Goal: Task Accomplishment & Management: Use online tool/utility

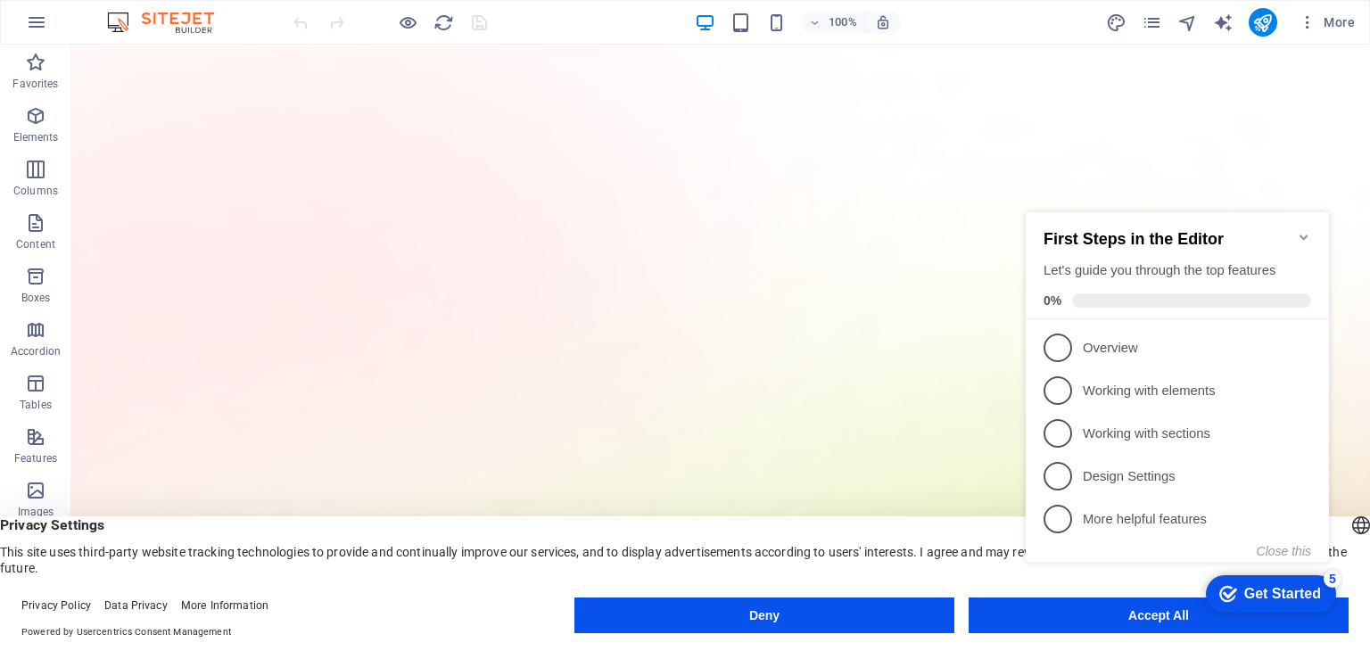
click div "checkmark Get Started 5 First Steps in the Editor Let's guide you through the t…"
click at [1064, 339] on span "1" at bounding box center [1057, 348] width 29 height 29
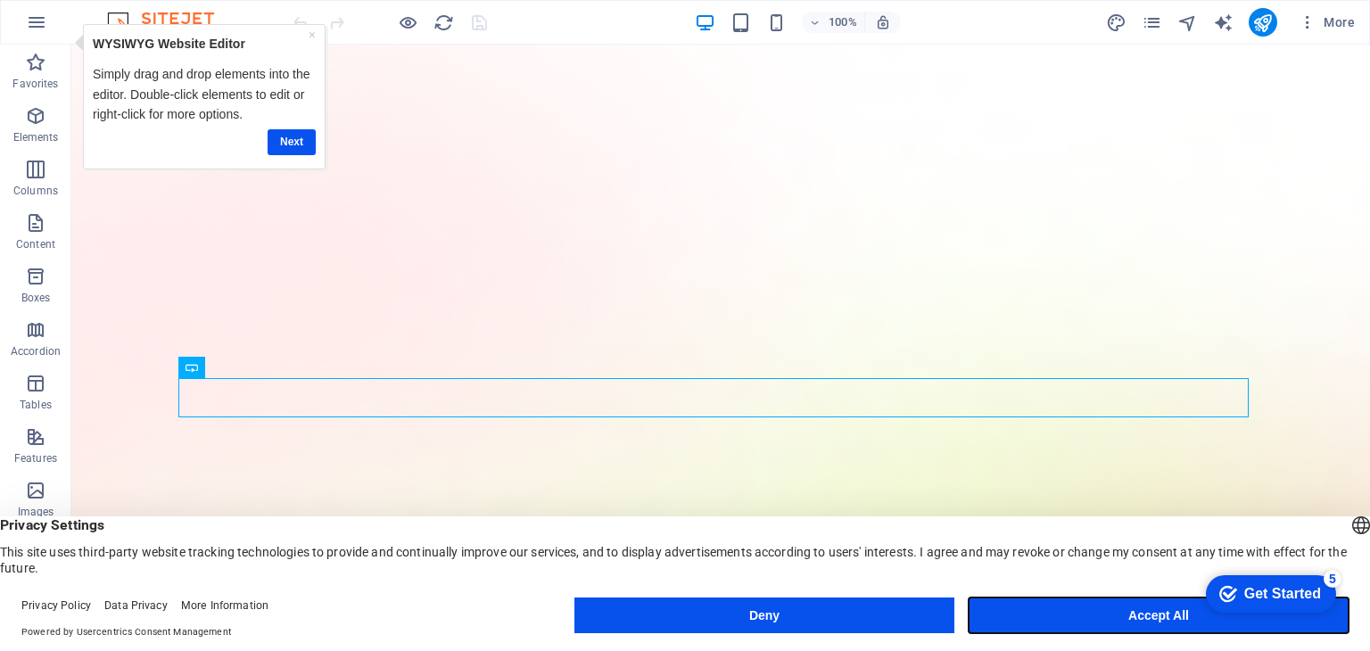
click at [1087, 614] on button "Accept All" at bounding box center [1159, 616] width 380 height 36
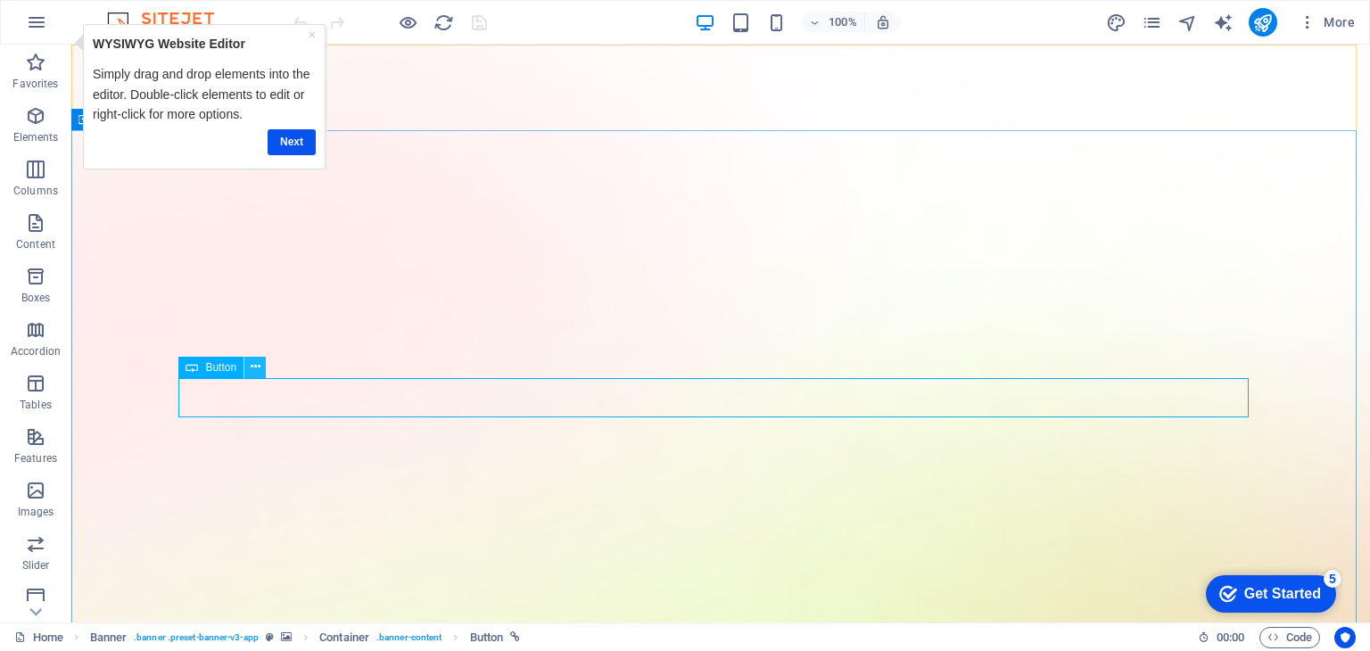
click at [255, 369] on icon at bounding box center [256, 367] width 10 height 19
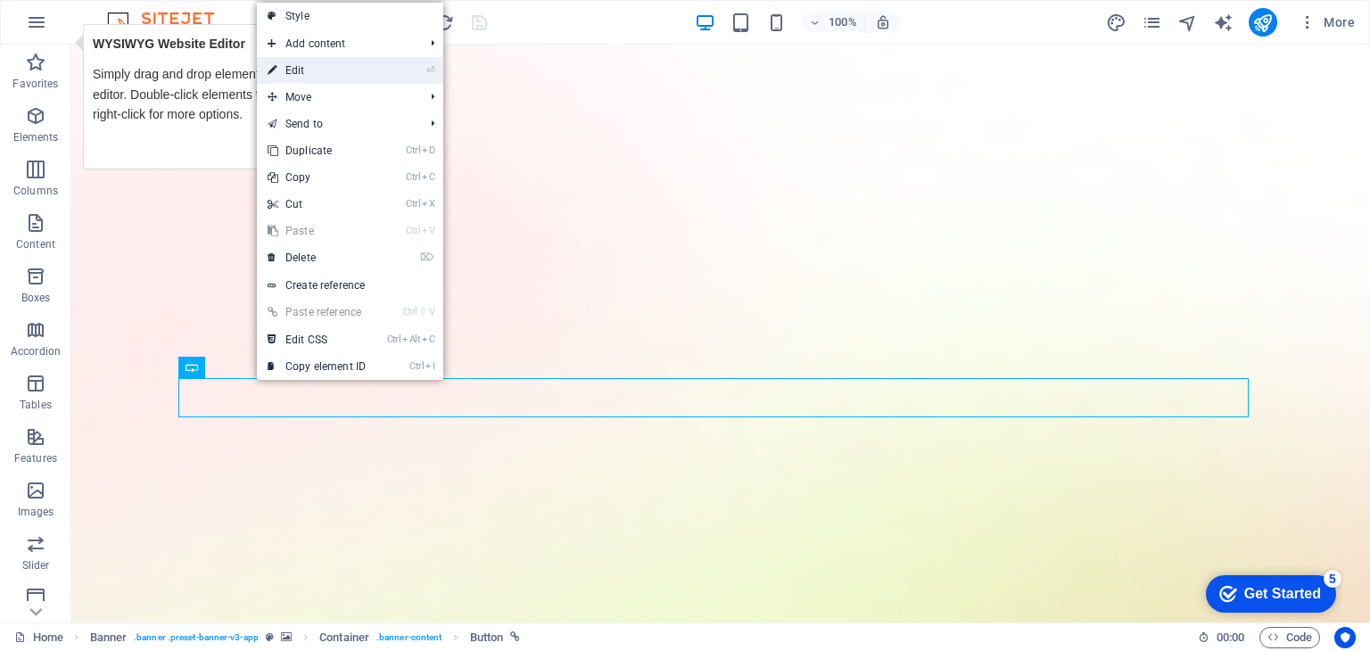
click at [308, 76] on link "⏎ Edit" at bounding box center [317, 70] width 120 height 27
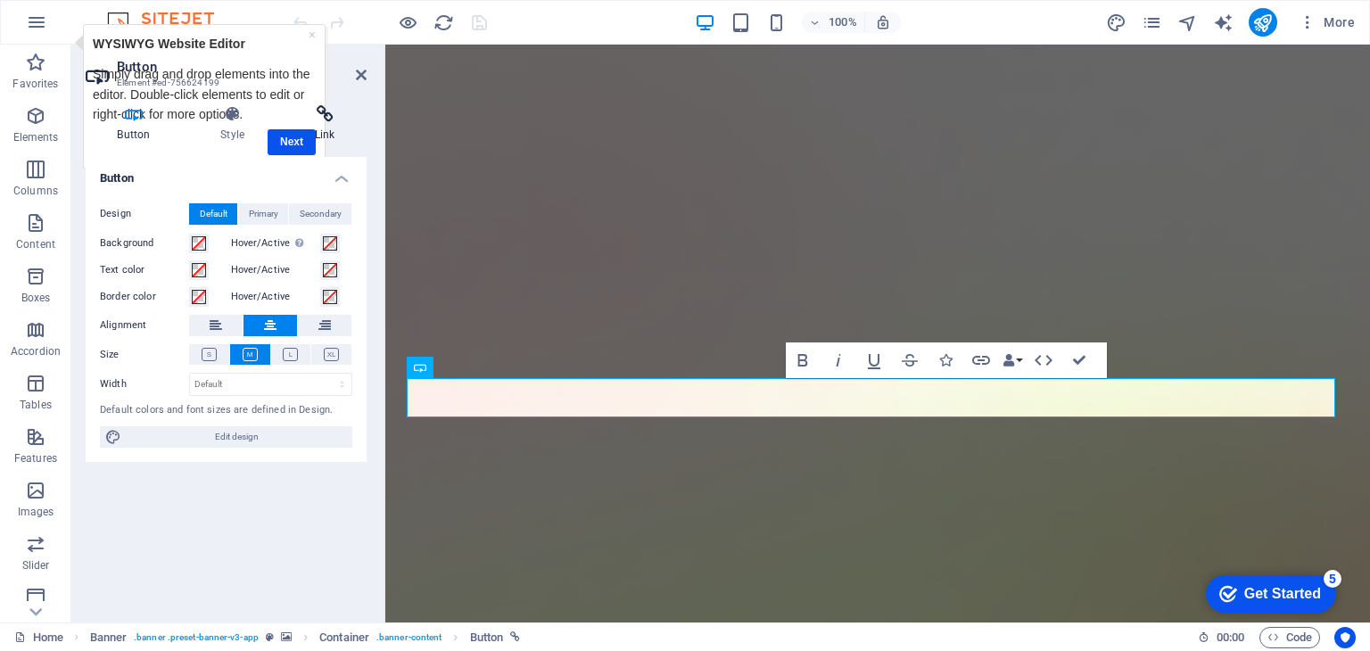
click at [285, 140] on h4 "Link" at bounding box center [325, 123] width 84 height 37
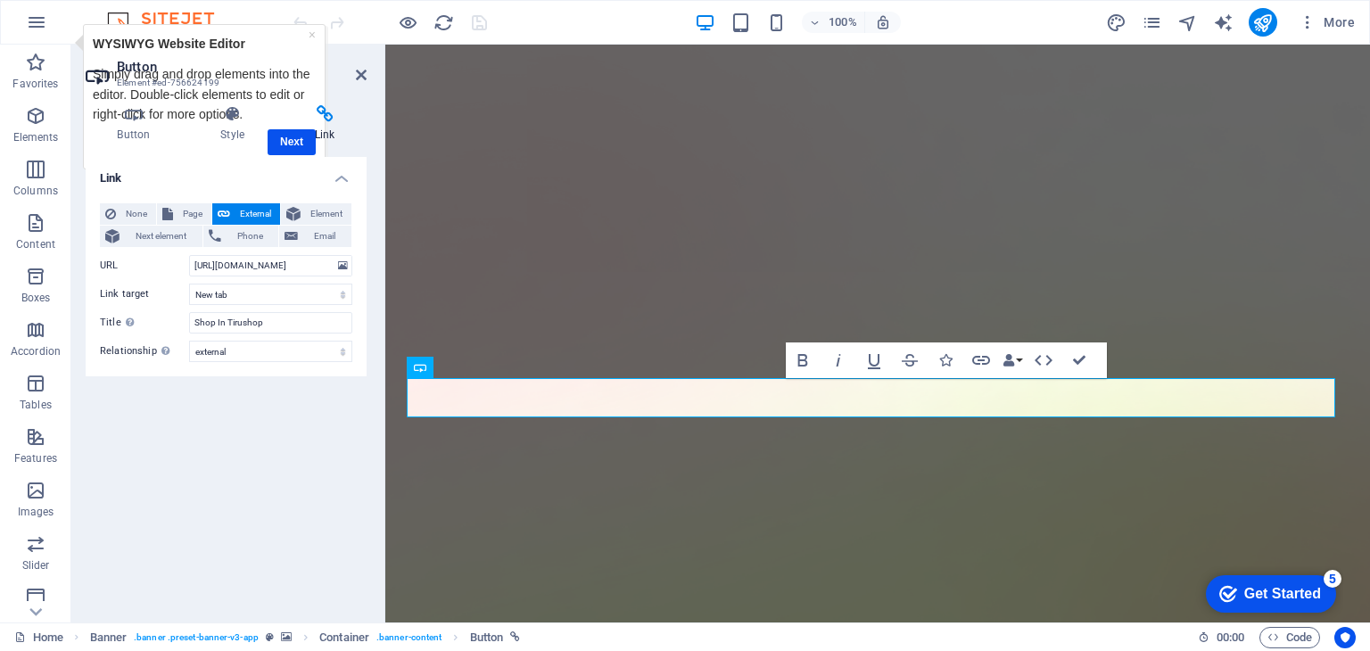
click at [285, 140] on h4 "Link" at bounding box center [325, 123] width 84 height 37
click at [370, 104] on div "Button Style Link Button Design Default Primary Secondary Background Hover/Acti…" at bounding box center [225, 357] width 309 height 532
click at [988, 359] on icon "button" at bounding box center [981, 360] width 18 height 9
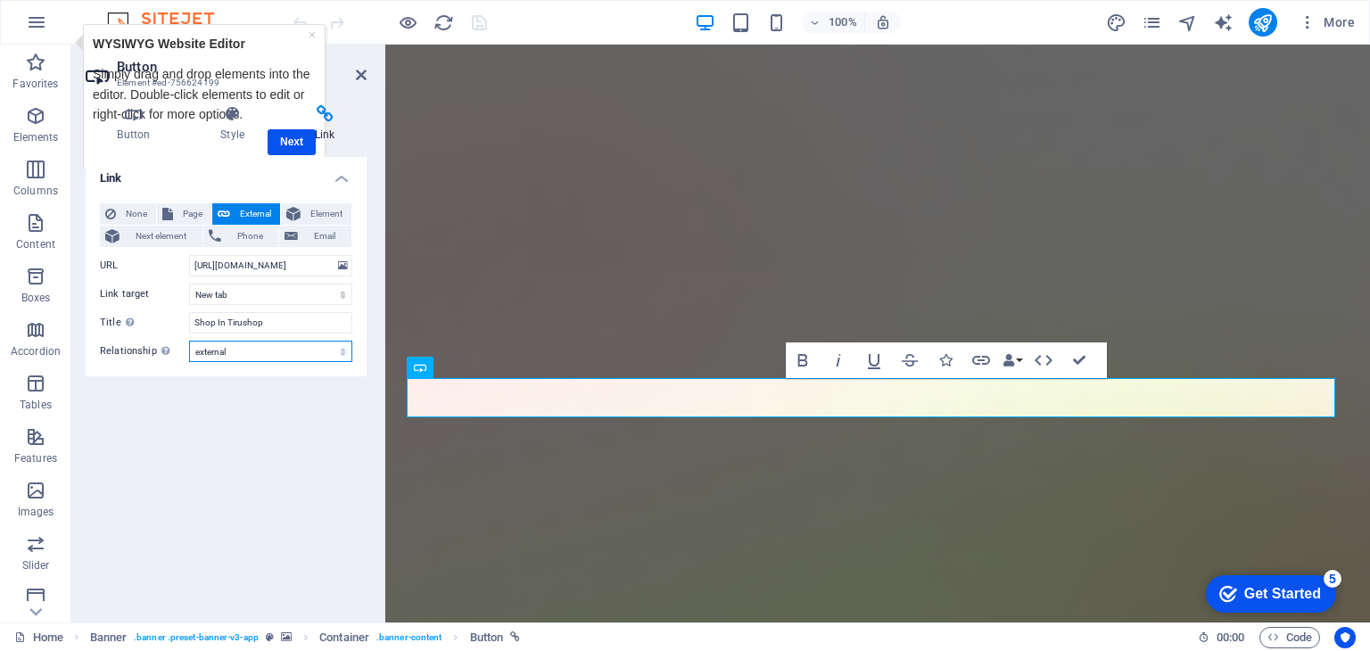
click at [253, 350] on select "alternate author bookmark external help license next nofollow noreferrer noopen…" at bounding box center [270, 351] width 163 height 21
click at [189, 341] on select "alternate author bookmark external help license next nofollow noreferrer noopen…" at bounding box center [270, 351] width 163 height 21
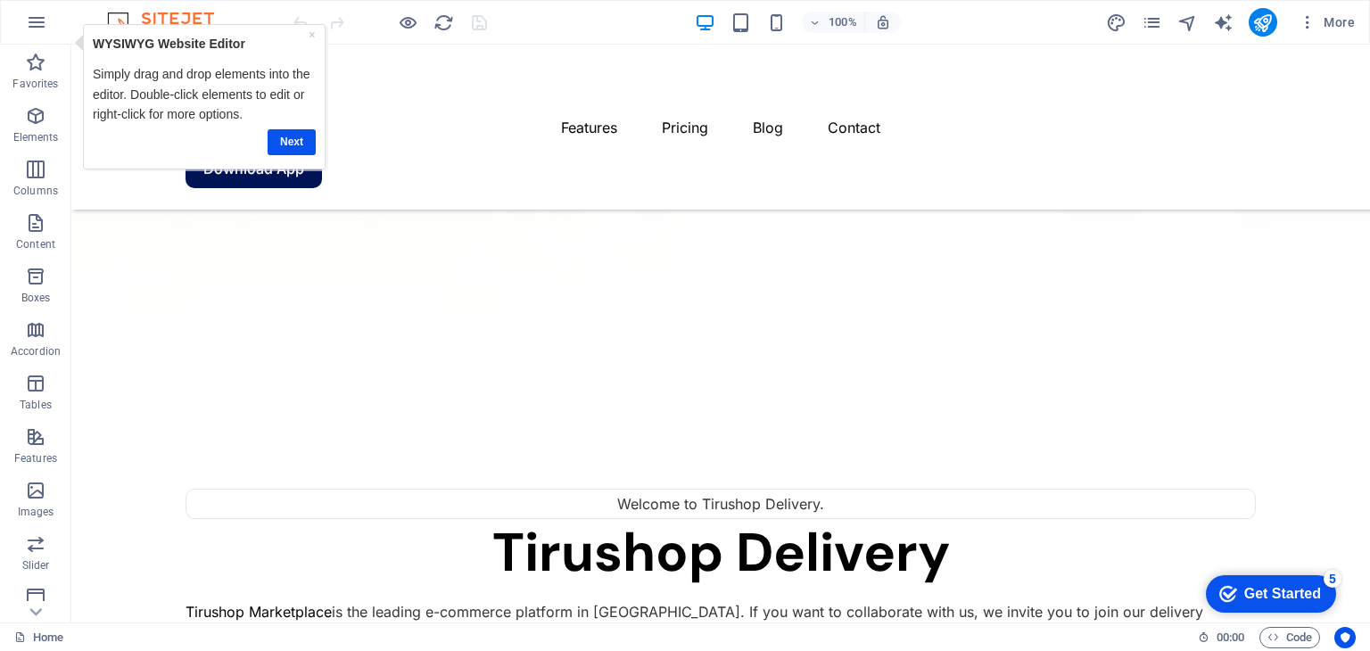
scroll to position [1357, 0]
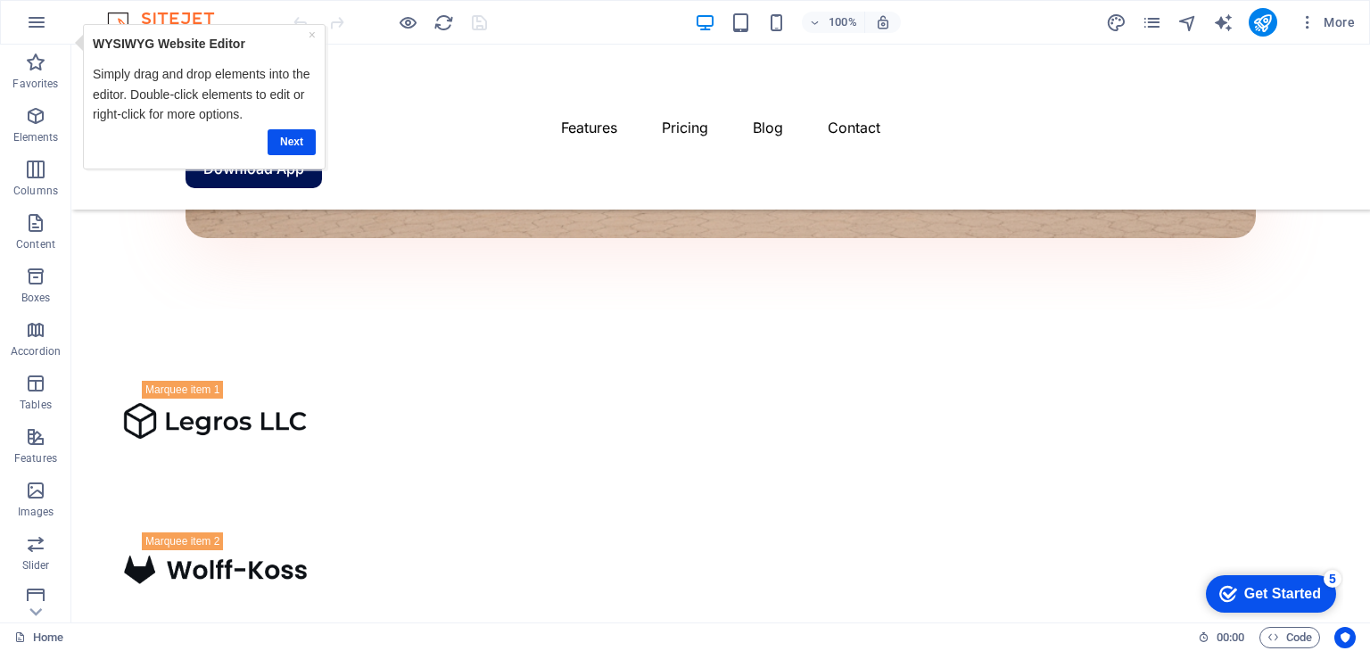
scroll to position [2765, 0]
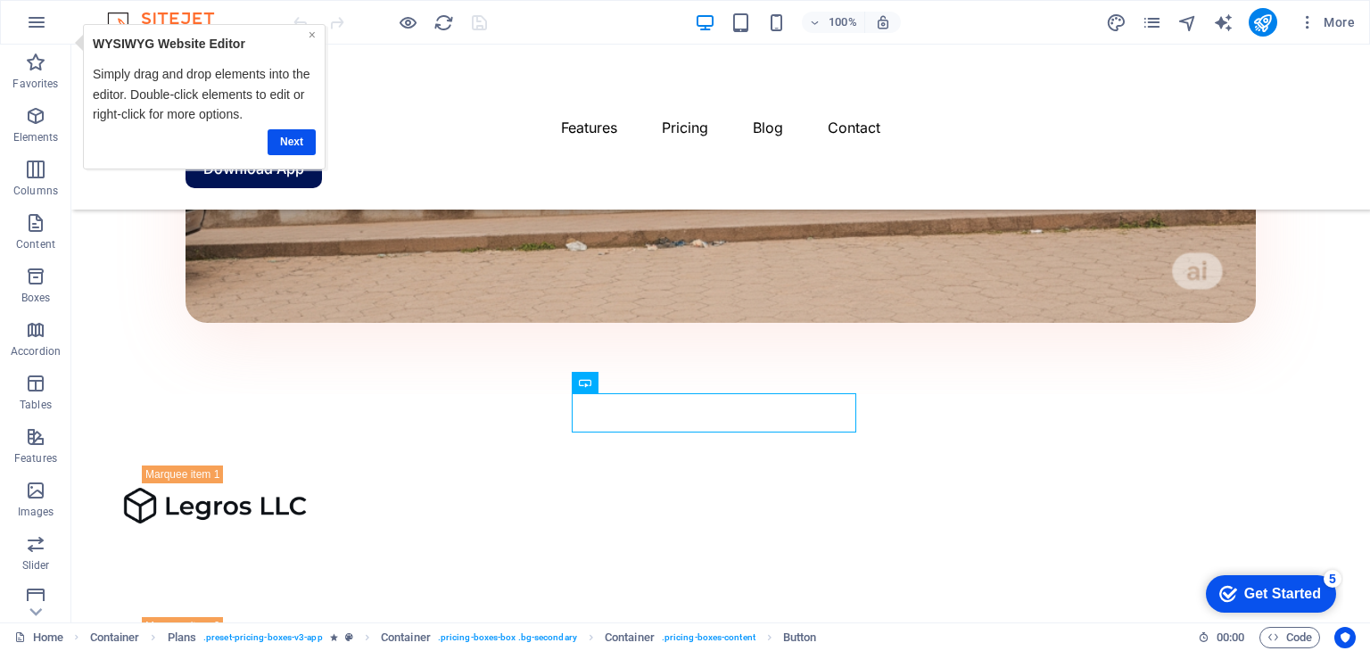
click at [312, 33] on link "×" at bounding box center [312, 34] width 7 height 14
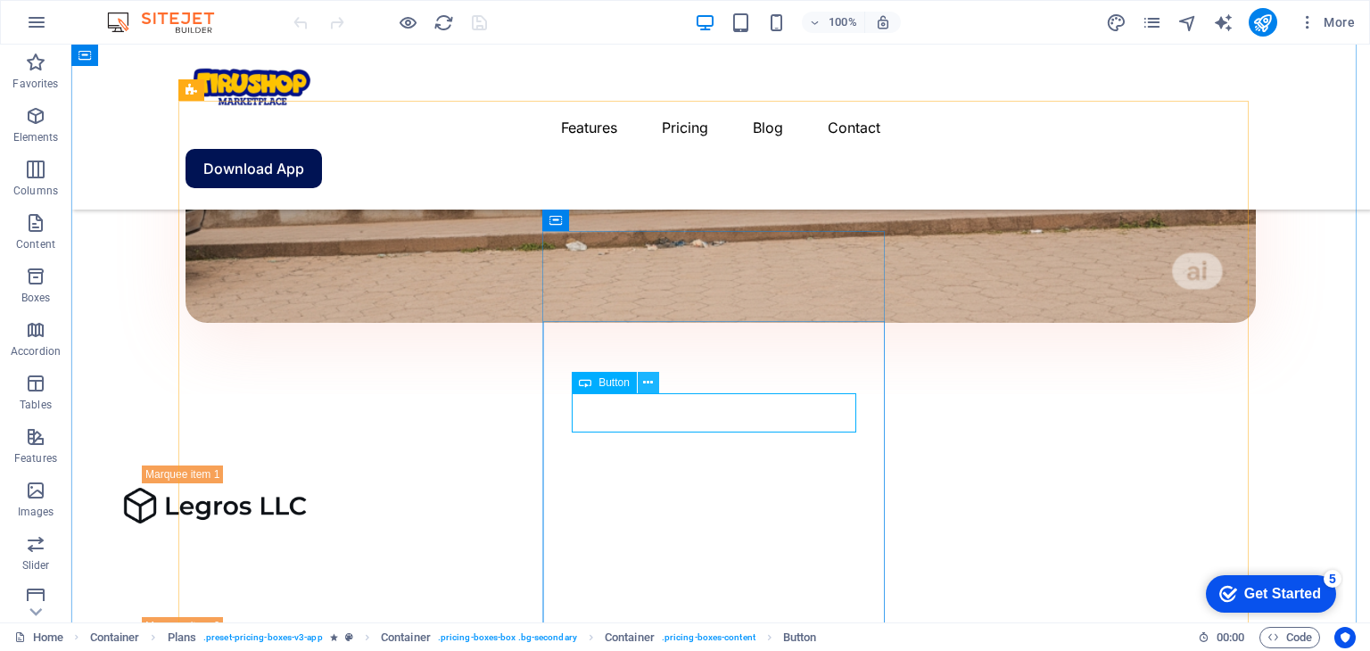
click at [646, 383] on icon at bounding box center [648, 383] width 10 height 19
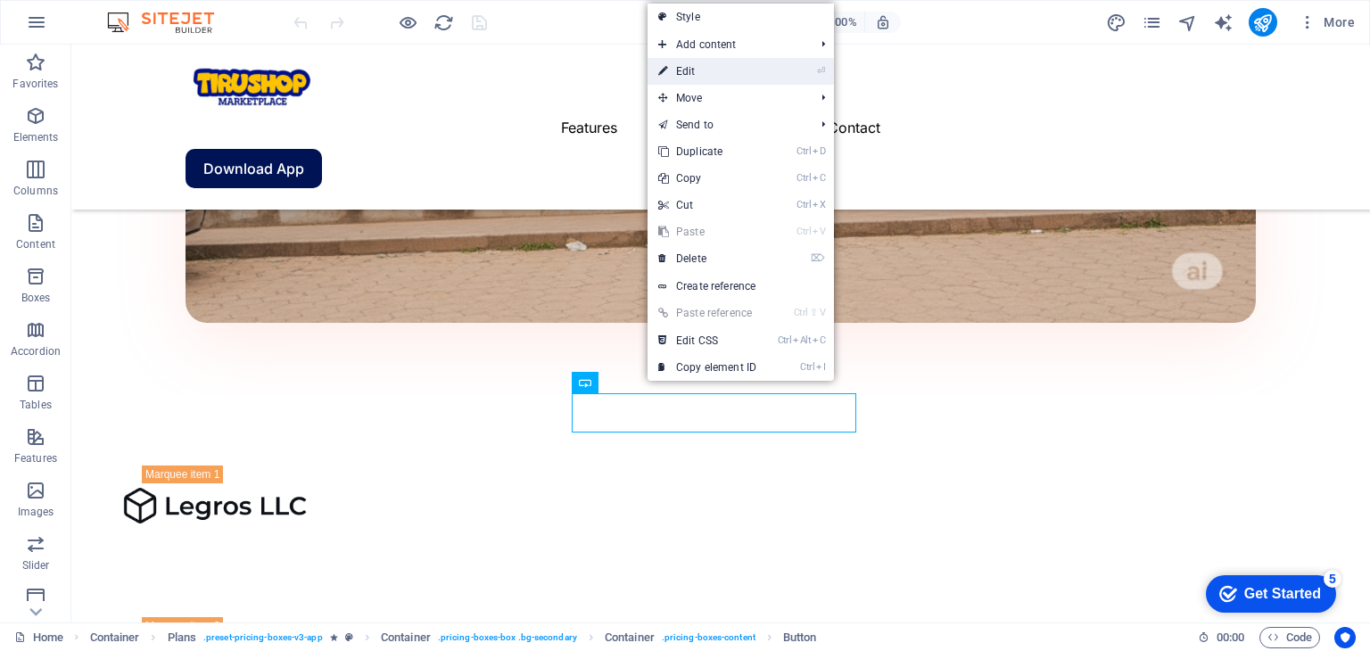
click at [705, 62] on link "⏎ Edit" at bounding box center [707, 71] width 120 height 27
select select "%"
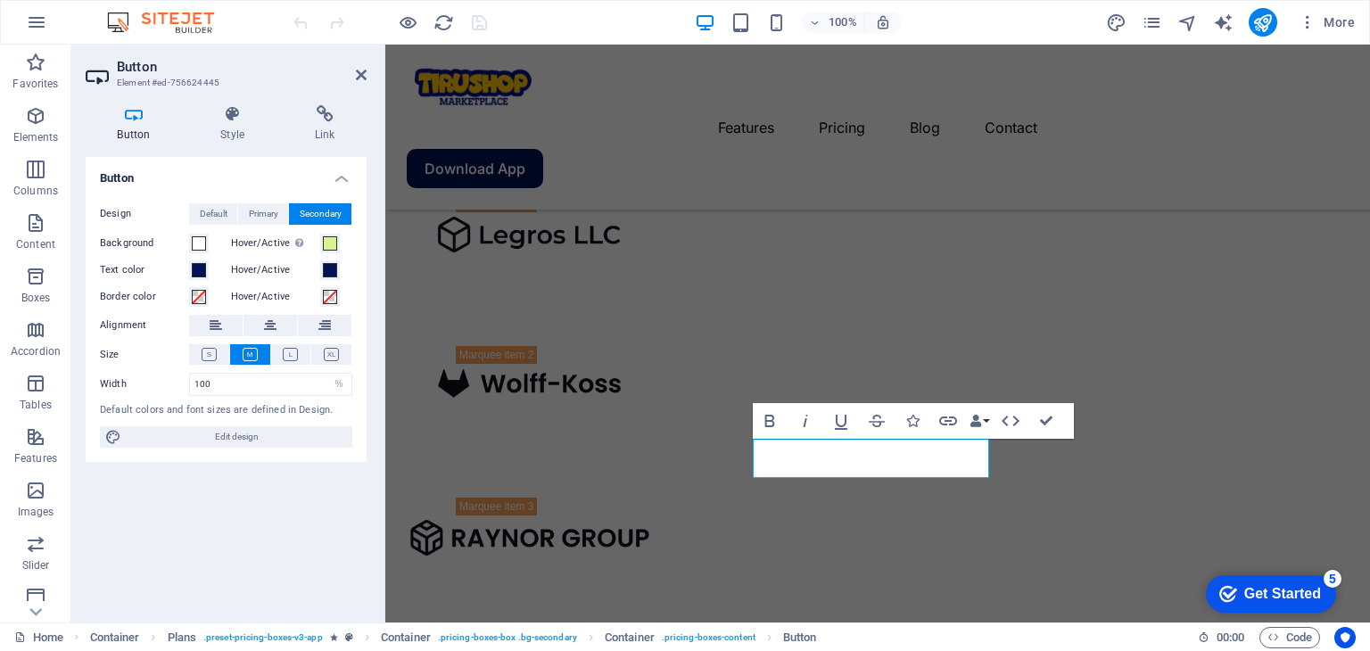
scroll to position [2894, 0]
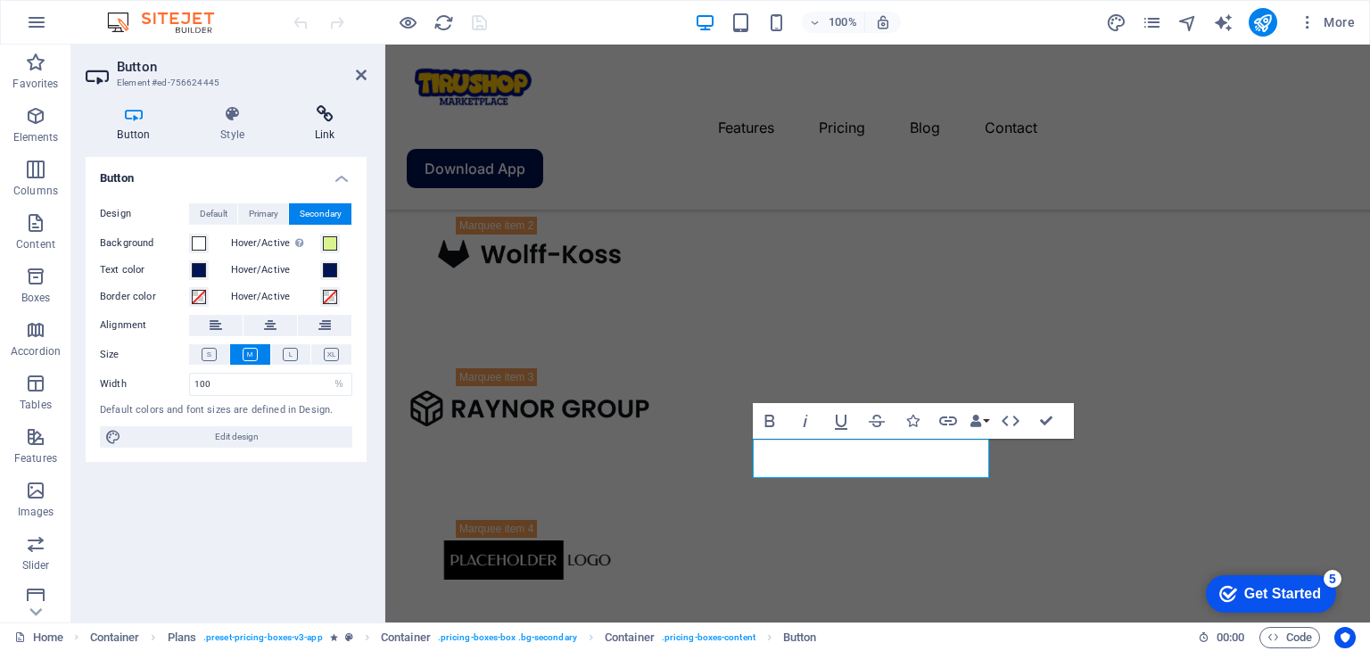
click at [325, 130] on h4 "Link" at bounding box center [325, 123] width 84 height 37
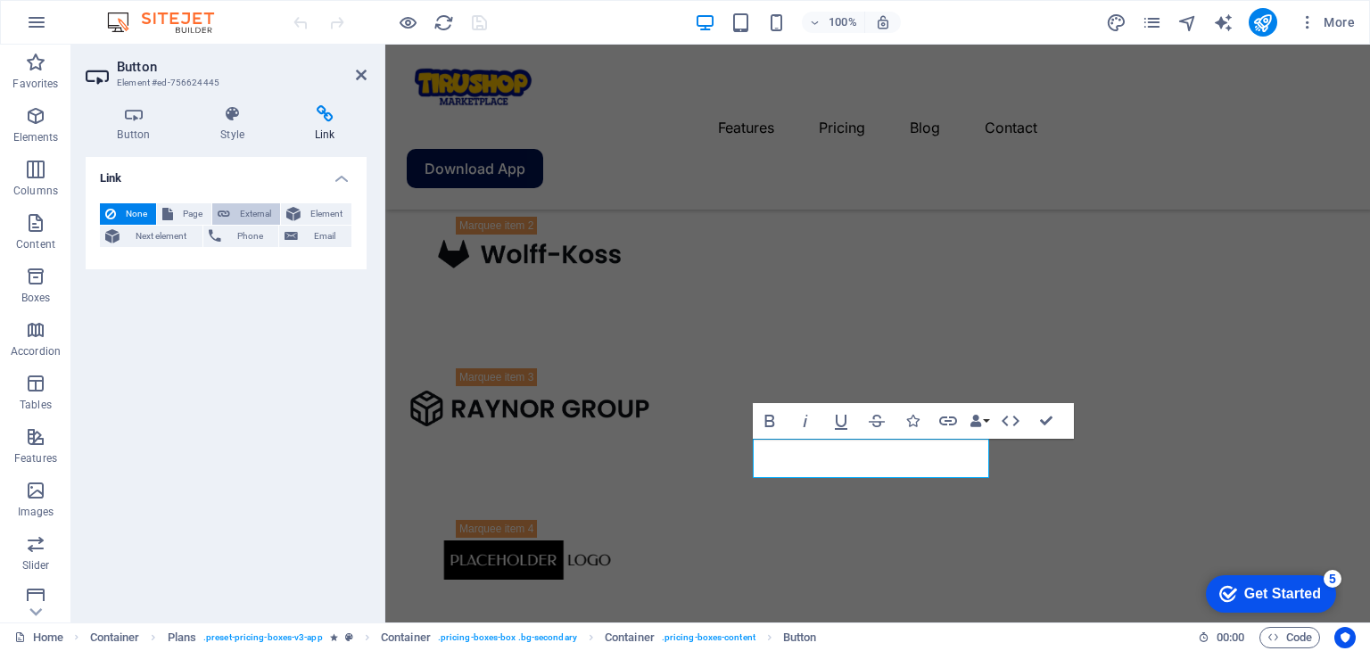
click at [252, 214] on span "External" at bounding box center [254, 213] width 39 height 21
select select "blank"
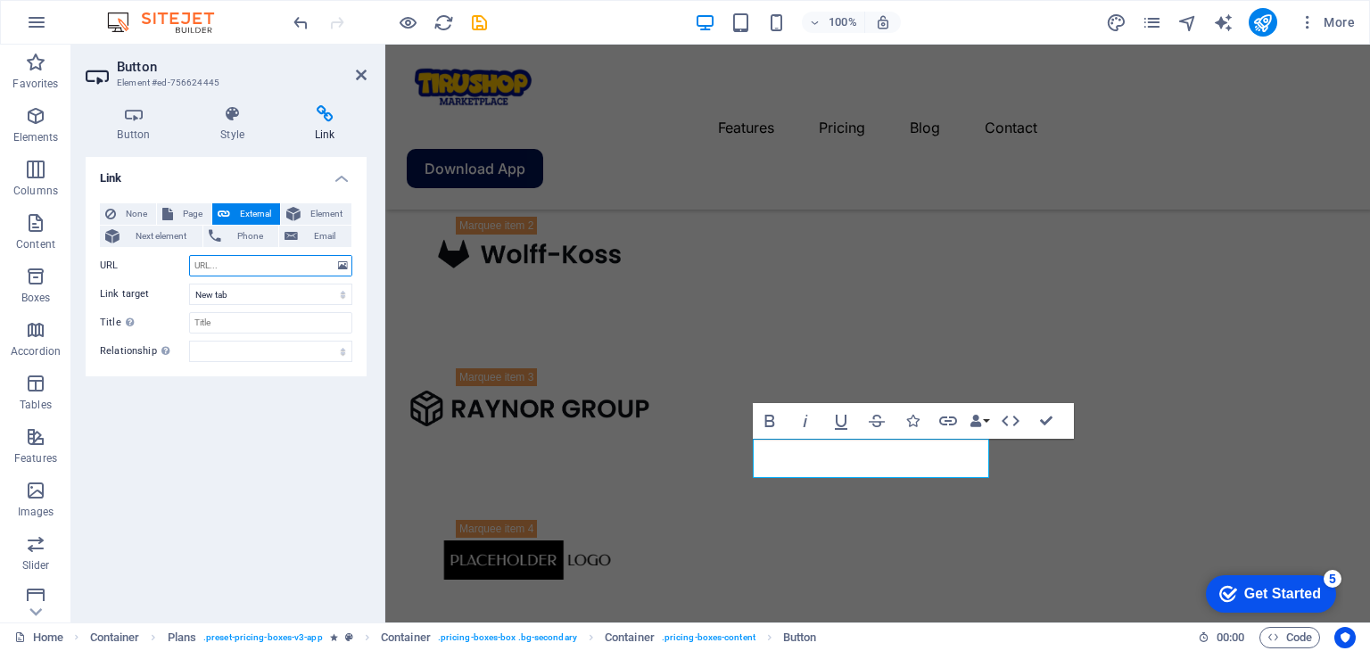
click at [218, 268] on input "URL" at bounding box center [270, 265] width 163 height 21
type input "[URL][DOMAIN_NAME]"
click at [280, 292] on select "New tab Same tab Overlay" at bounding box center [270, 294] width 163 height 21
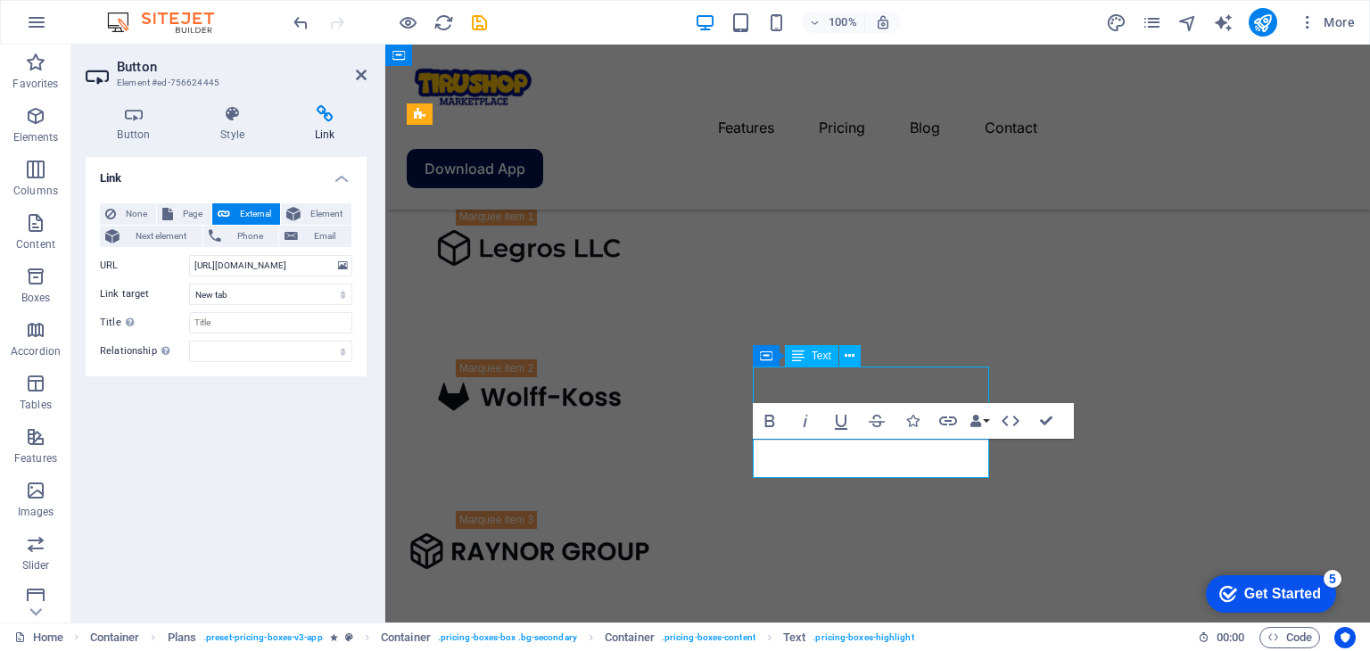
scroll to position [2765, 0]
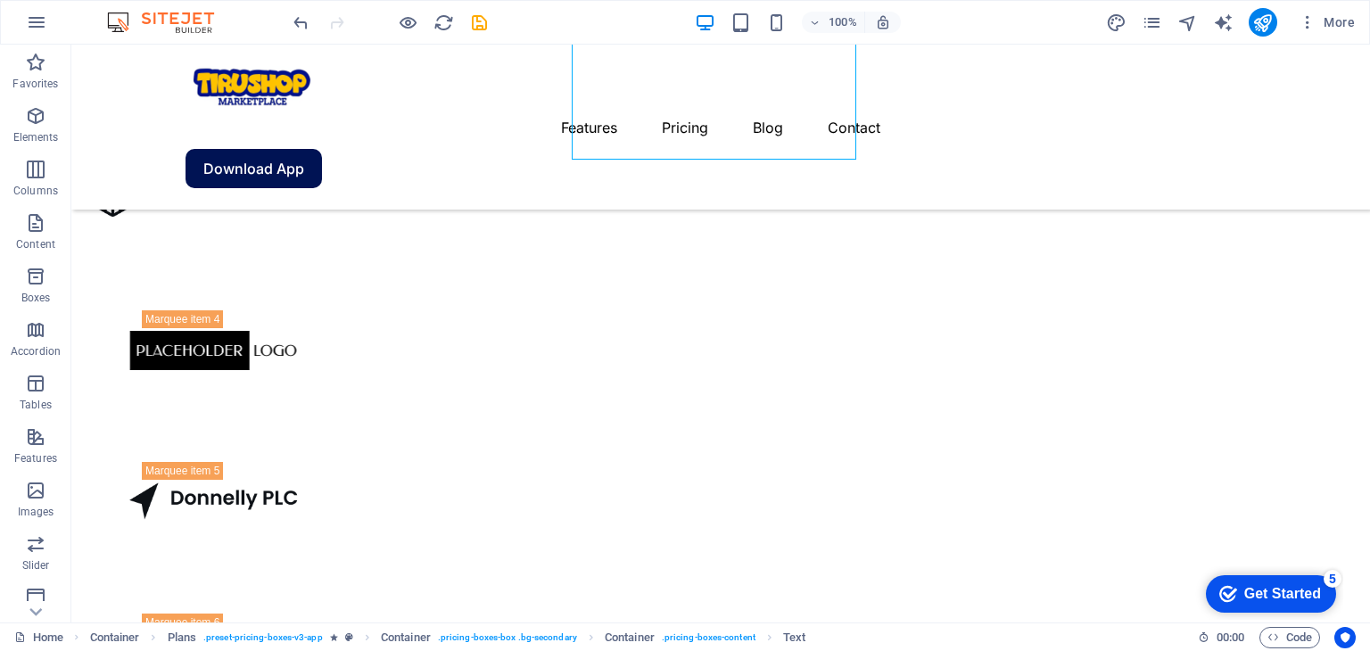
scroll to position [3660, 0]
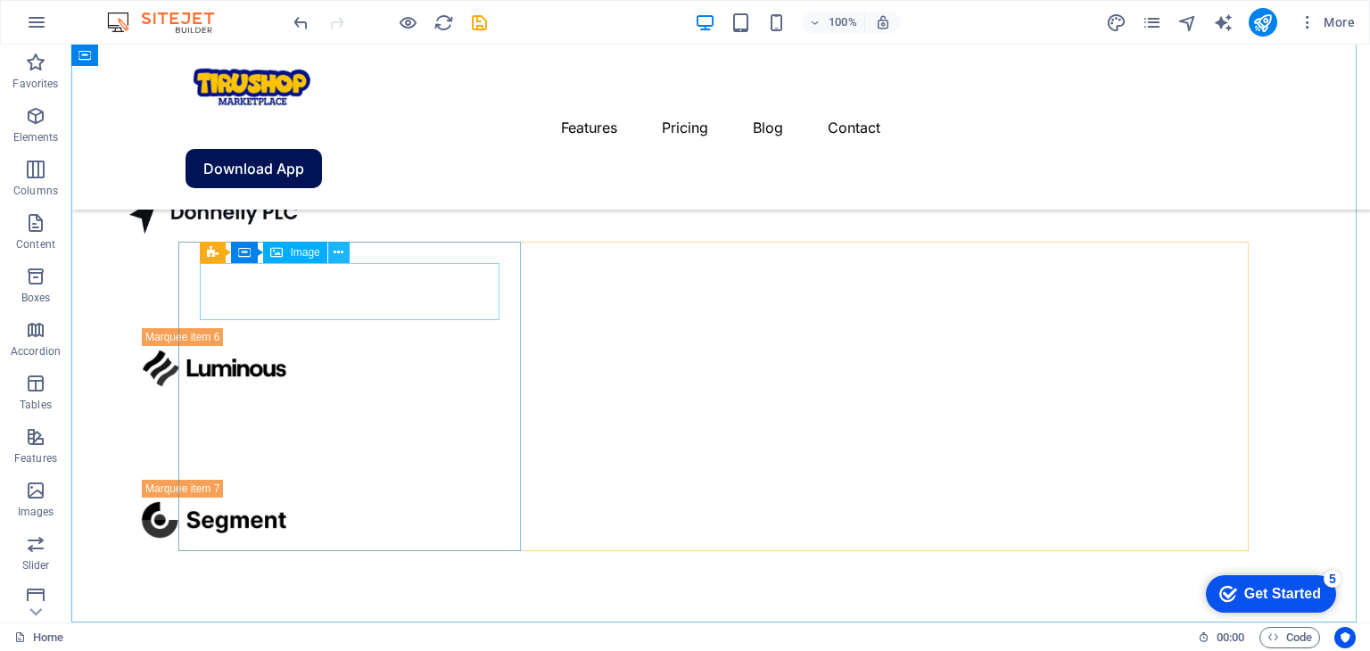
click at [337, 251] on icon at bounding box center [339, 252] width 10 height 19
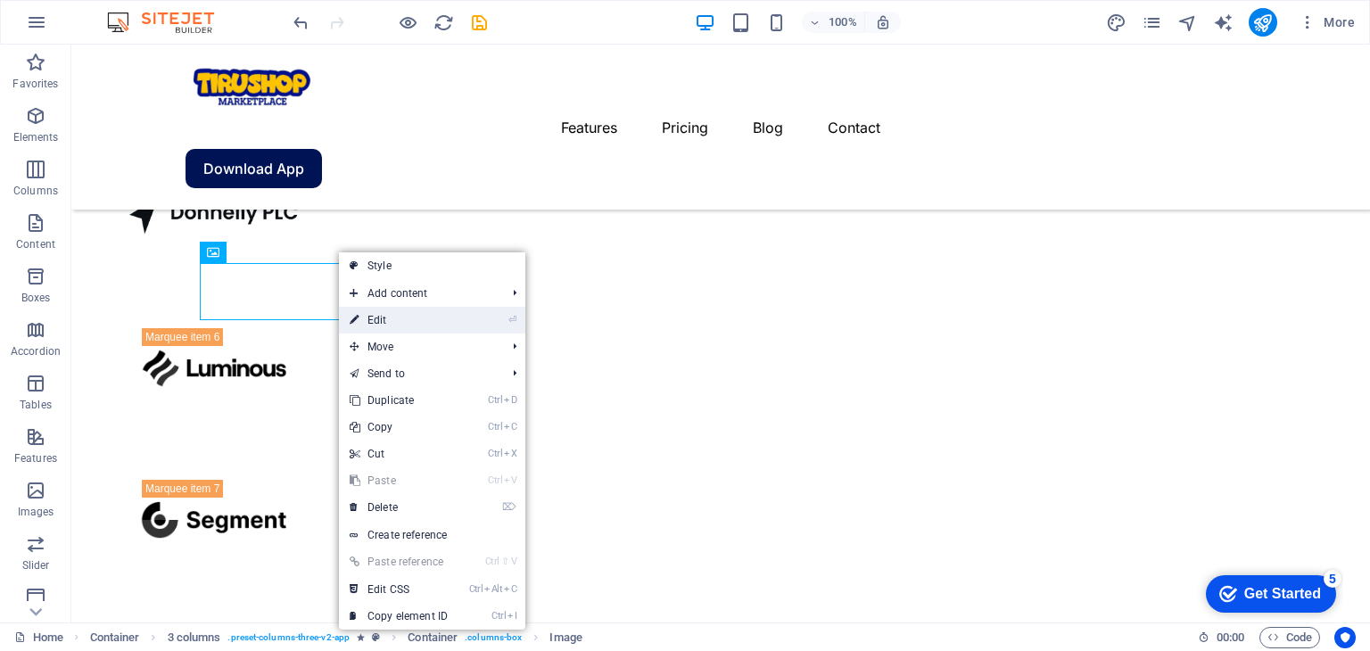
click at [371, 326] on link "⏎ Edit" at bounding box center [399, 320] width 120 height 27
select select "px"
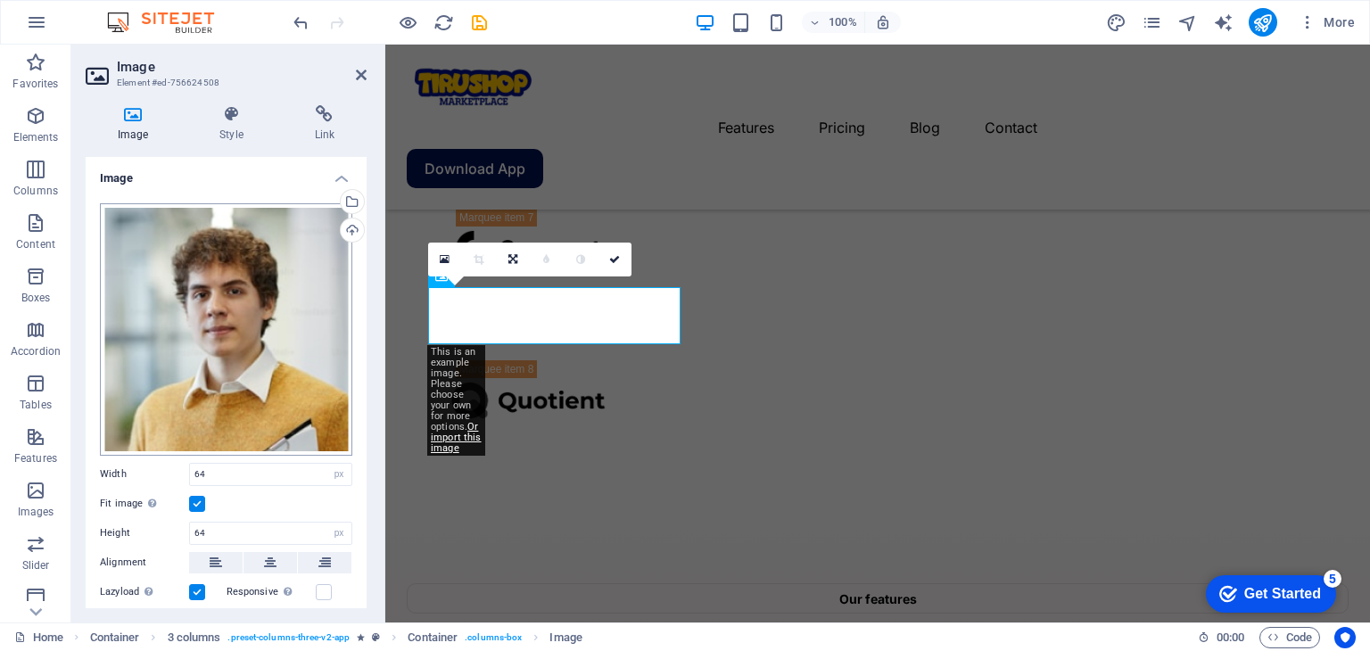
scroll to position [3835, 0]
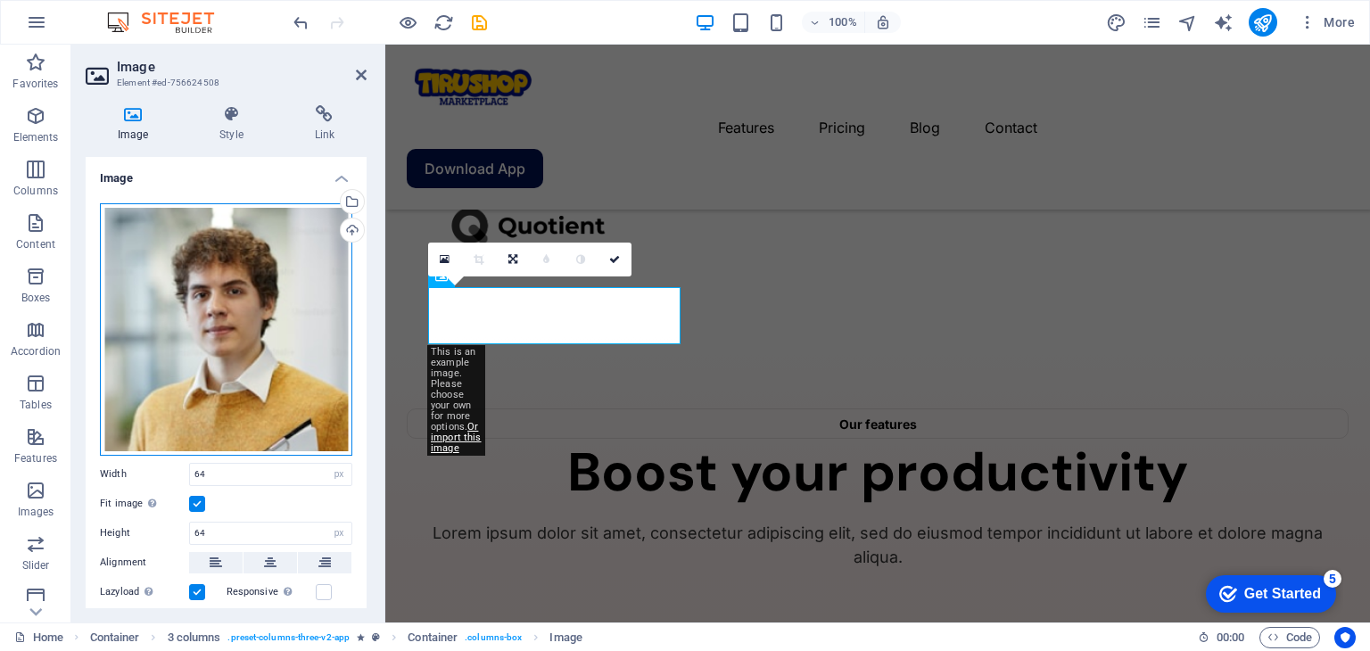
click at [175, 367] on div "Drag files here, click to choose files or select files from Files or our free s…" at bounding box center [226, 329] width 252 height 252
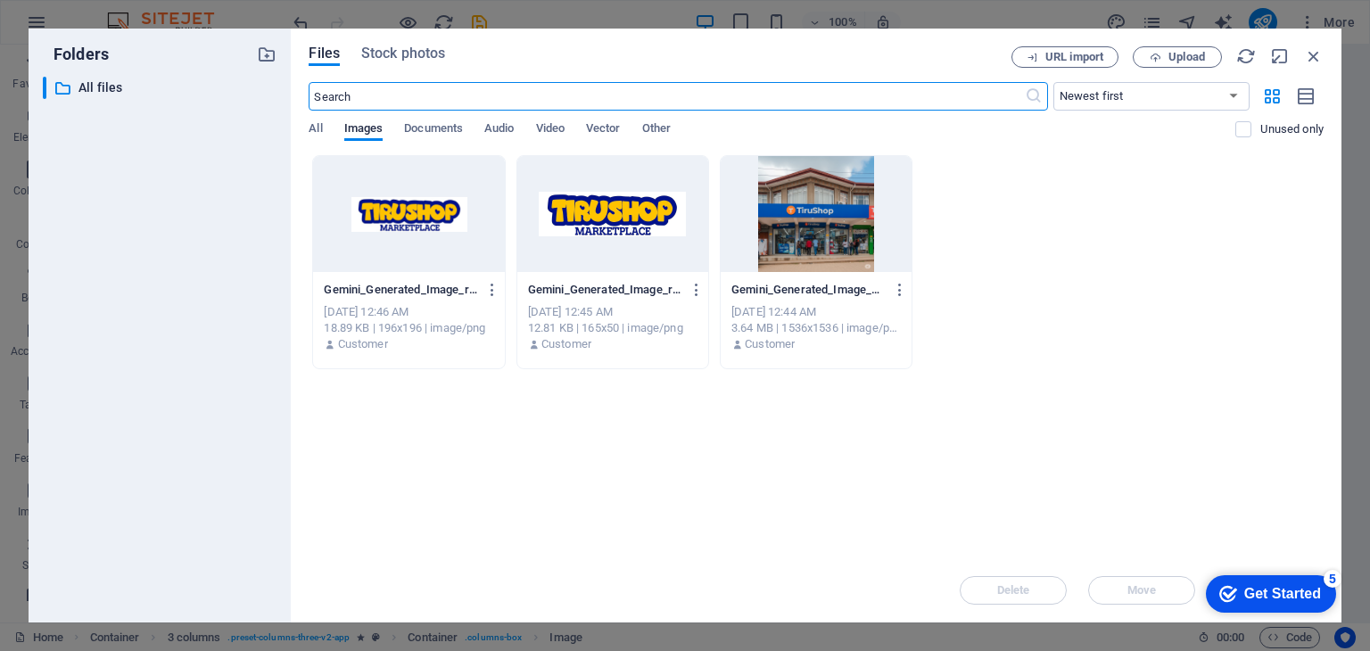
scroll to position [3806, 0]
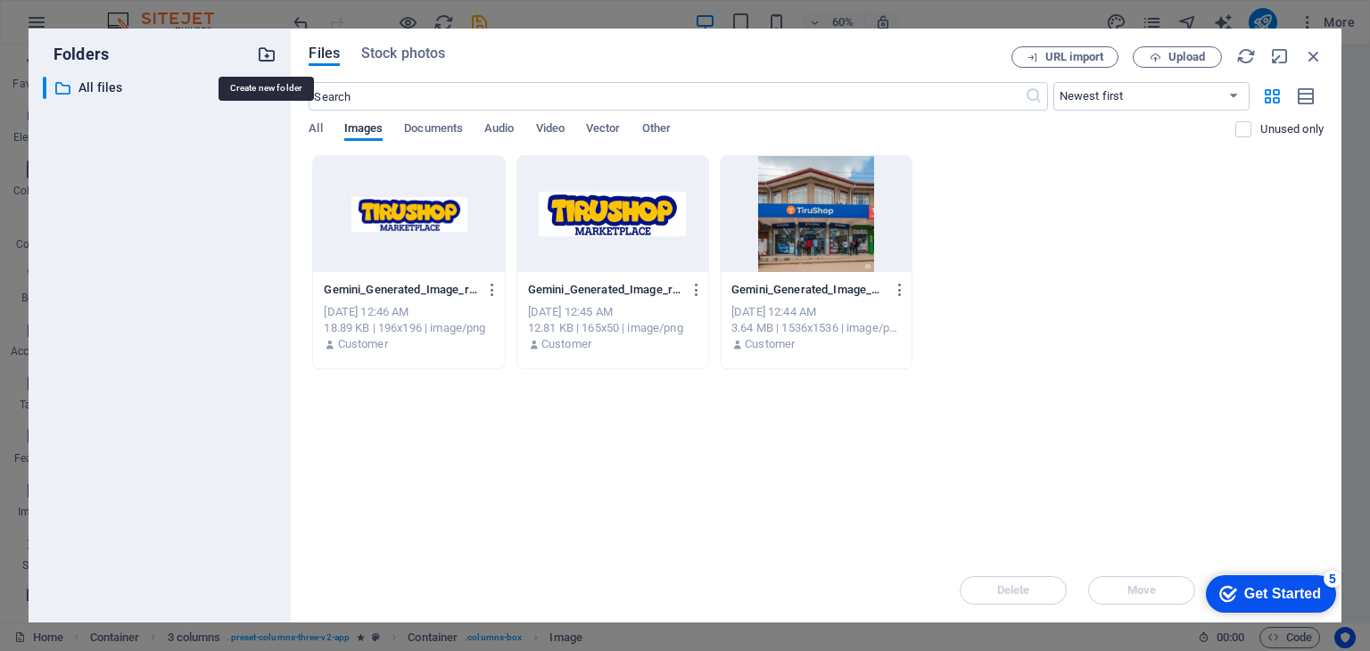
click at [268, 54] on icon "button" at bounding box center [267, 55] width 20 height 20
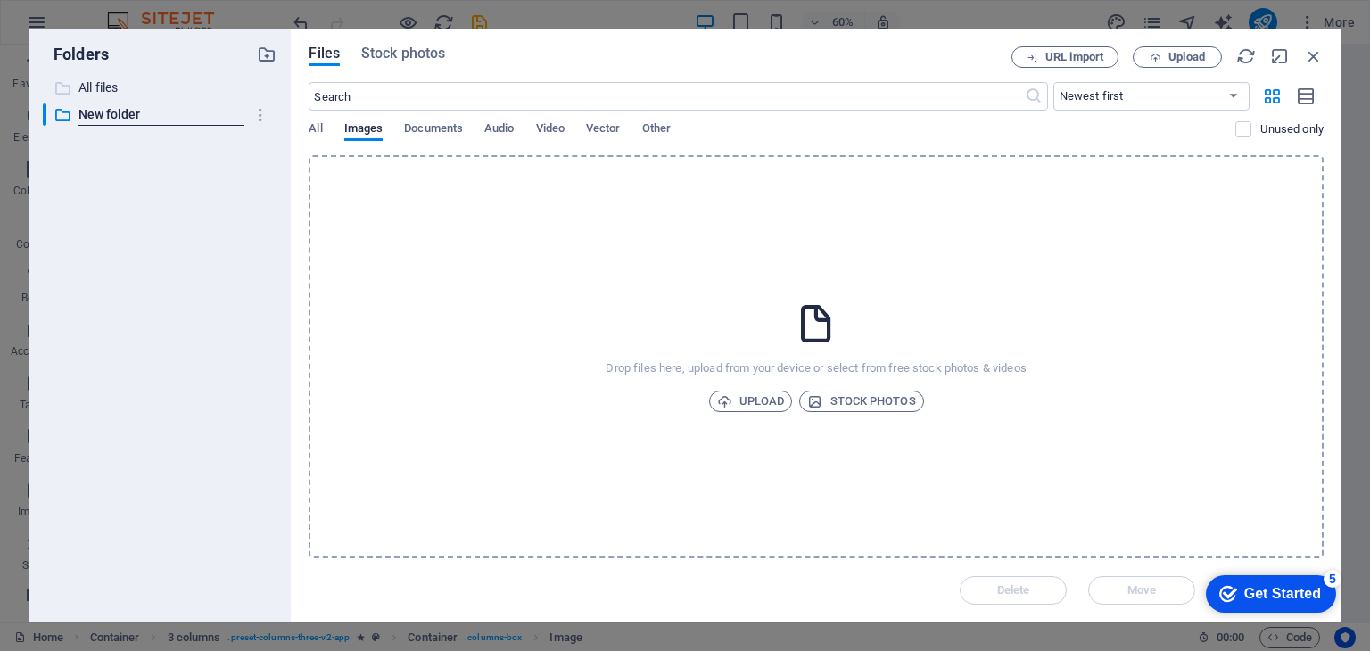
click at [91, 92] on p "All files" at bounding box center [161, 88] width 166 height 21
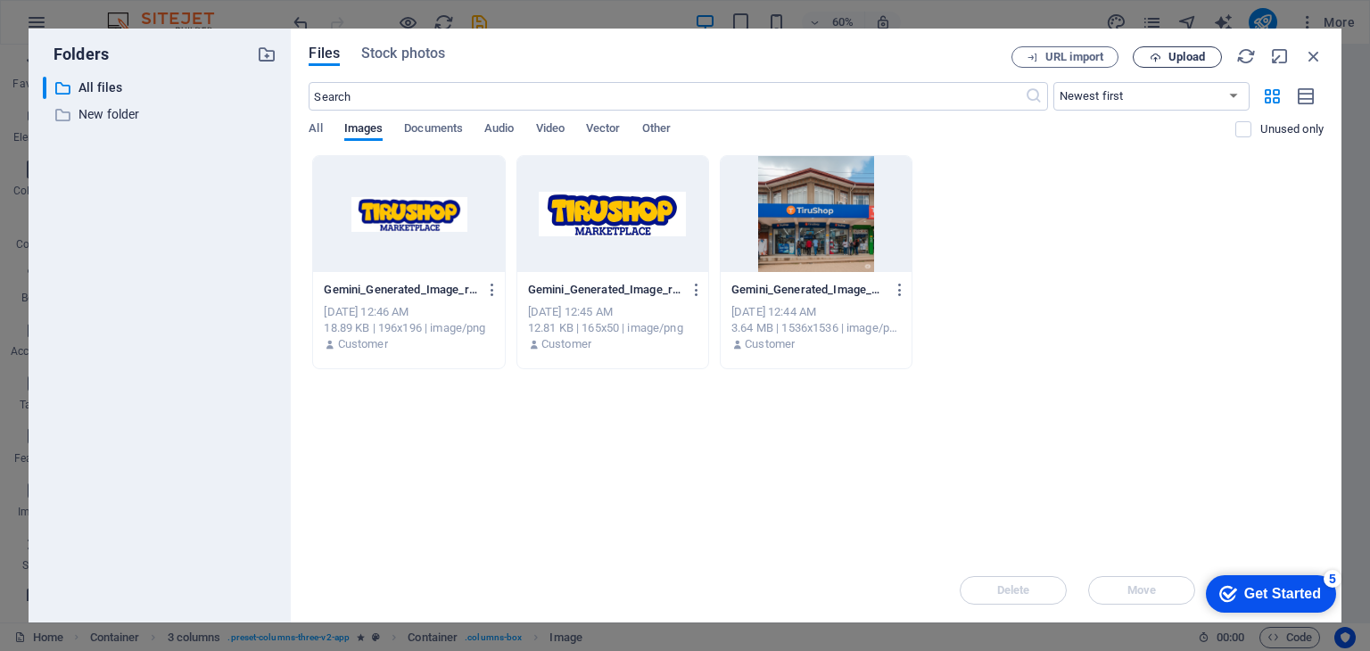
click at [1177, 57] on span "Upload" at bounding box center [1186, 57] width 37 height 11
click at [1170, 52] on span "Upload" at bounding box center [1186, 57] width 37 height 11
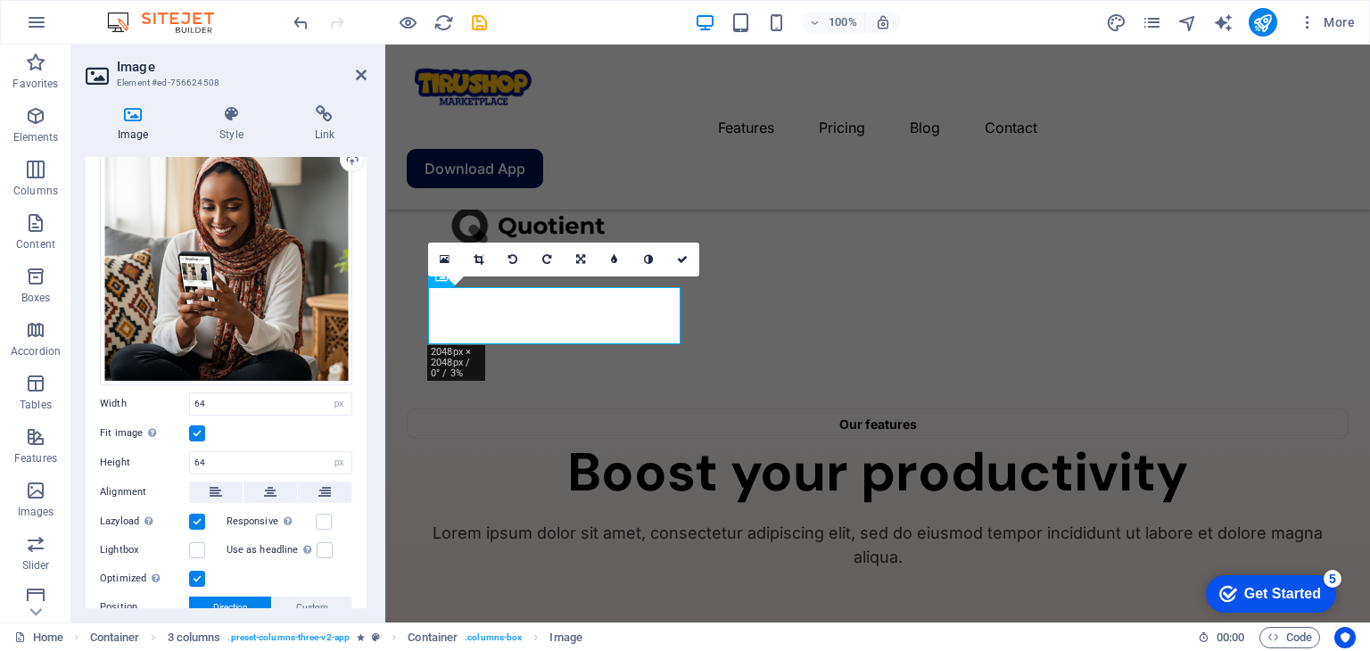
scroll to position [194, 0]
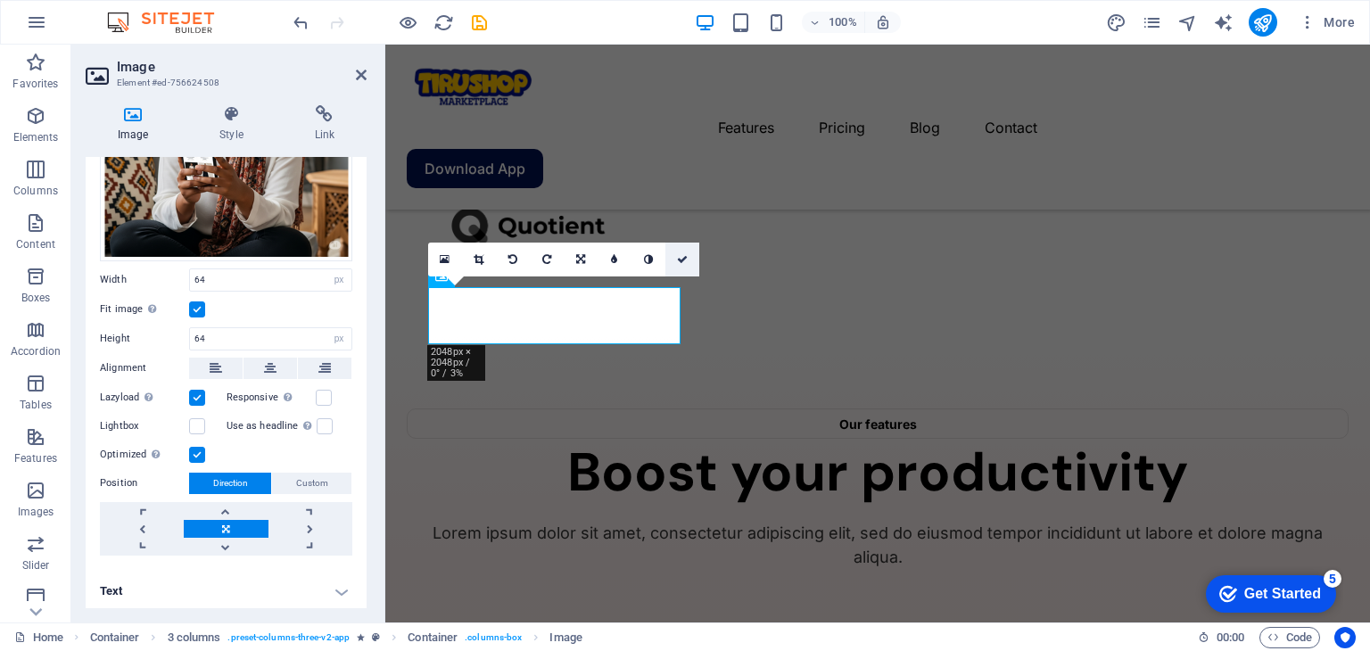
click at [681, 258] on icon at bounding box center [682, 259] width 11 height 11
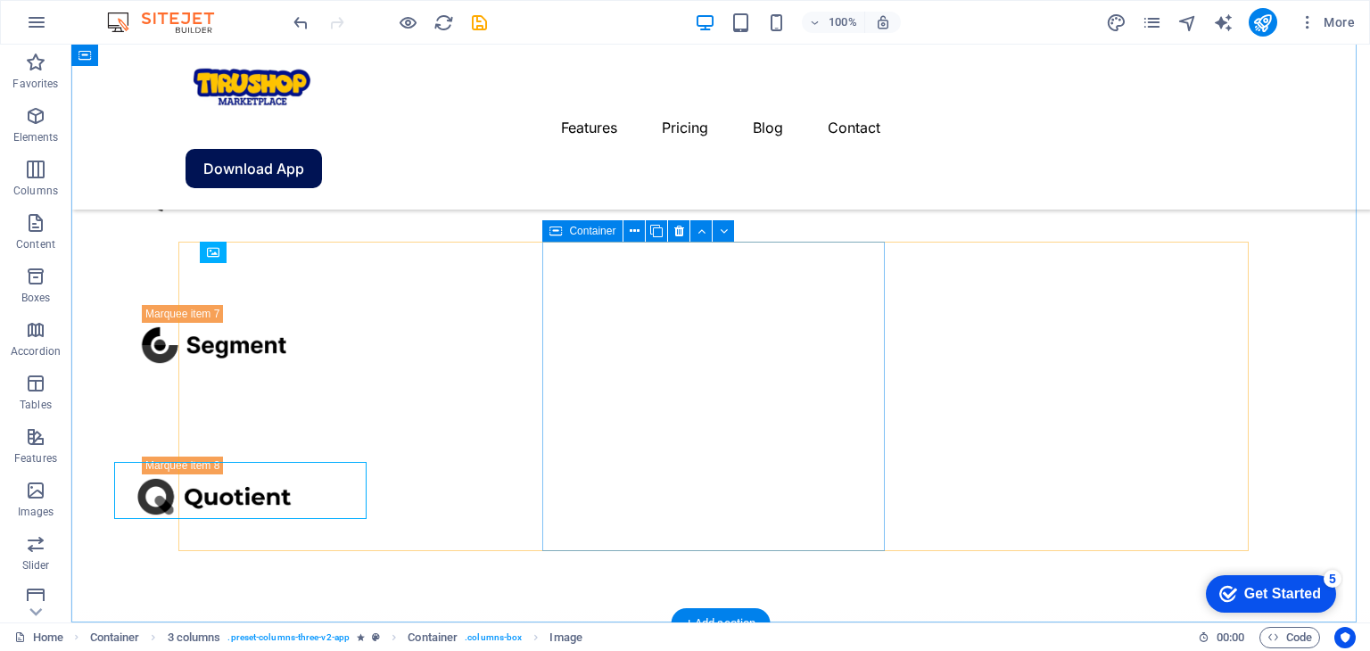
scroll to position [3660, 0]
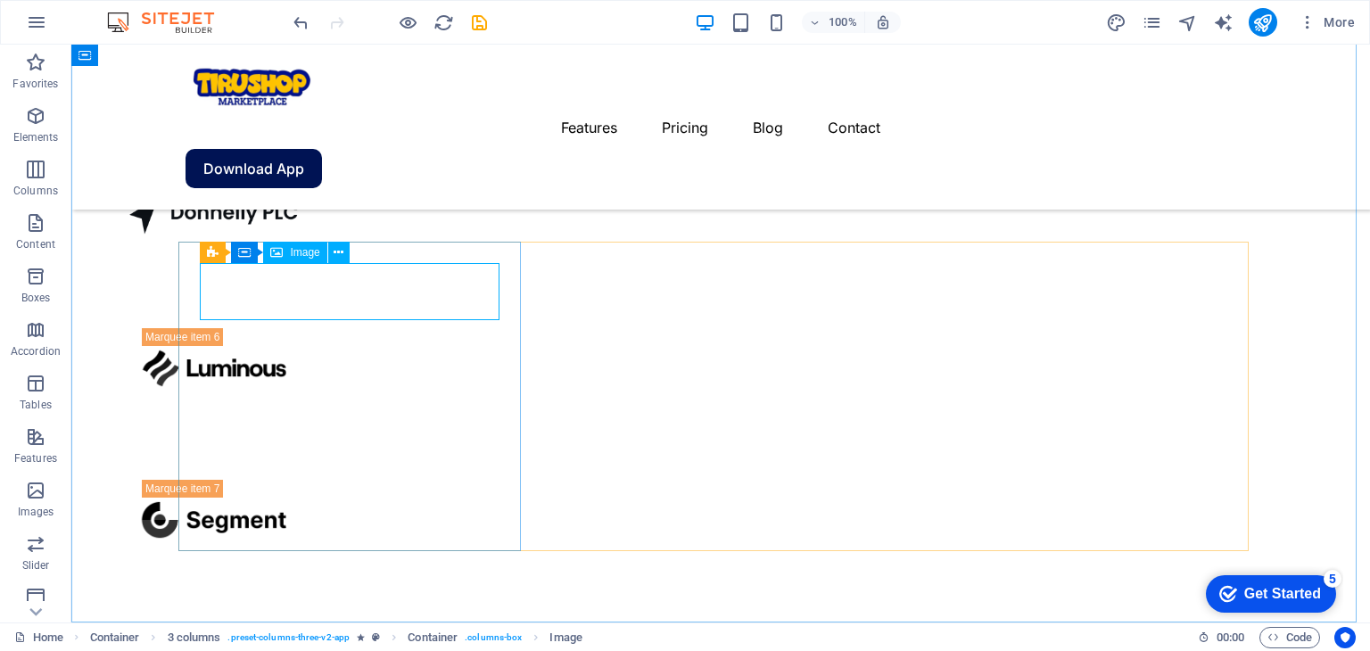
click at [293, 254] on span "Image" at bounding box center [304, 252] width 29 height 11
click at [337, 255] on icon at bounding box center [339, 252] width 10 height 19
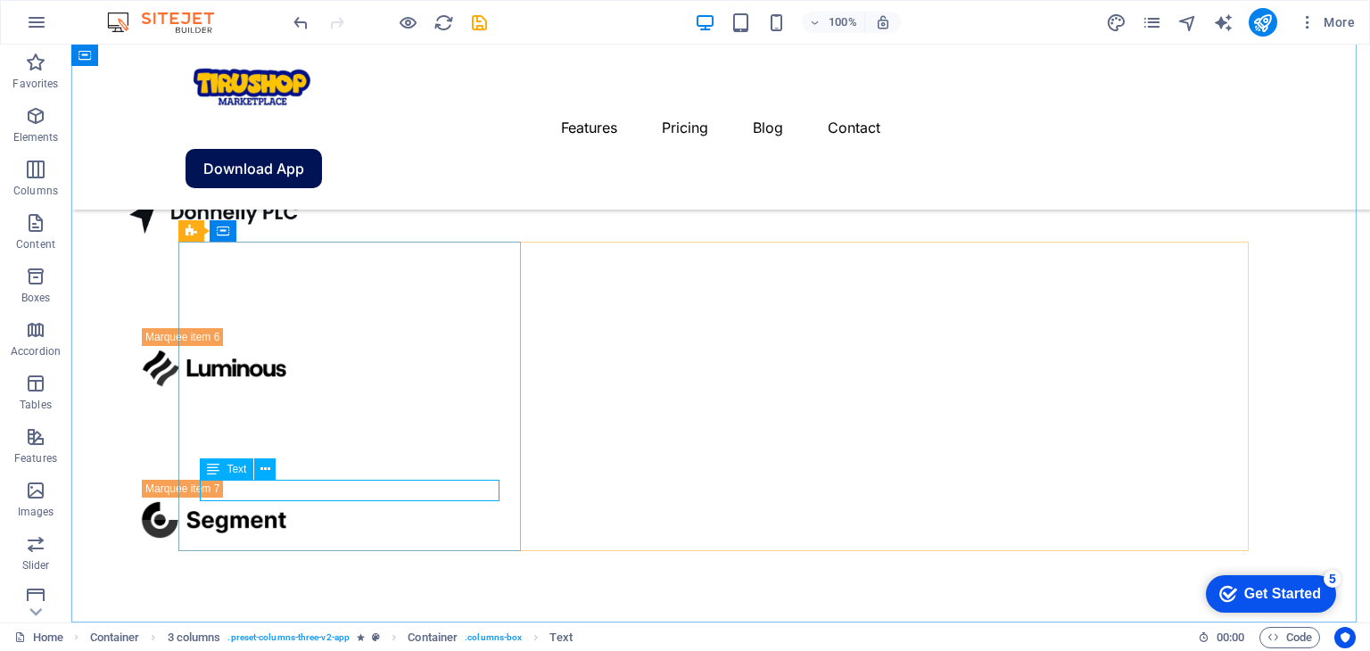
click at [236, 475] on div "Text" at bounding box center [227, 468] width 54 height 21
click at [261, 466] on icon at bounding box center [265, 469] width 10 height 19
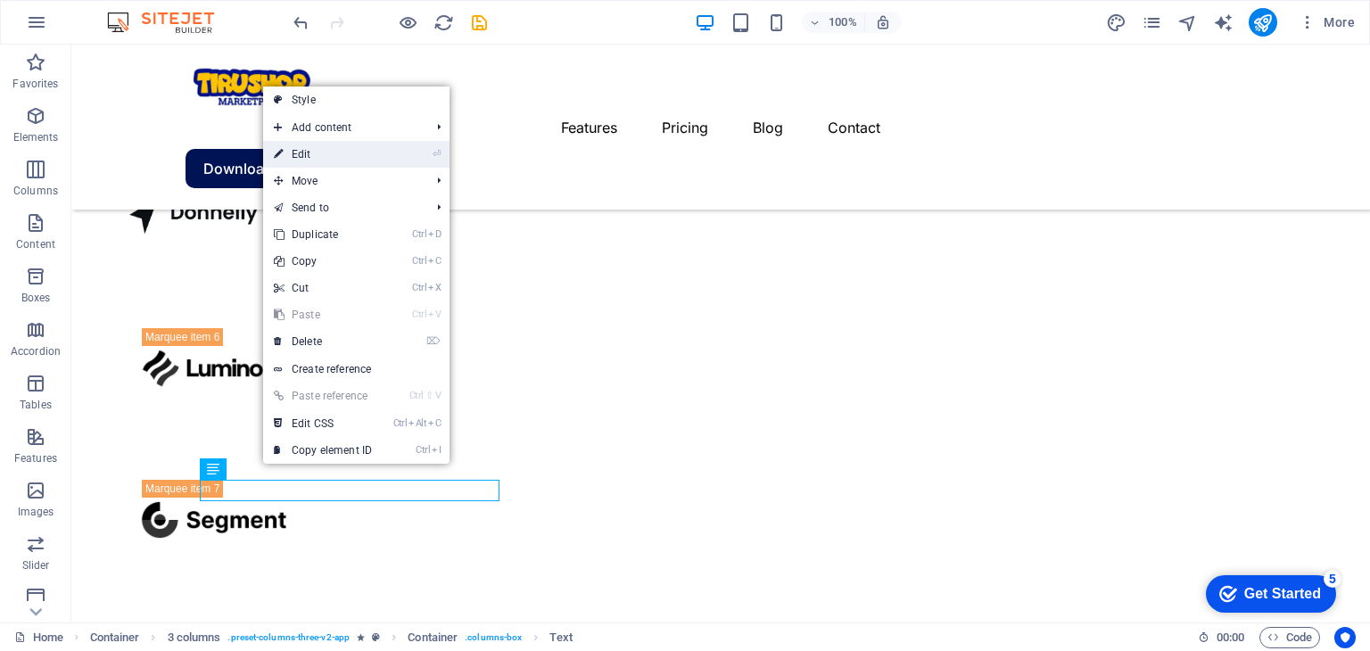
click at [296, 158] on link "⏎ Edit" at bounding box center [323, 154] width 120 height 27
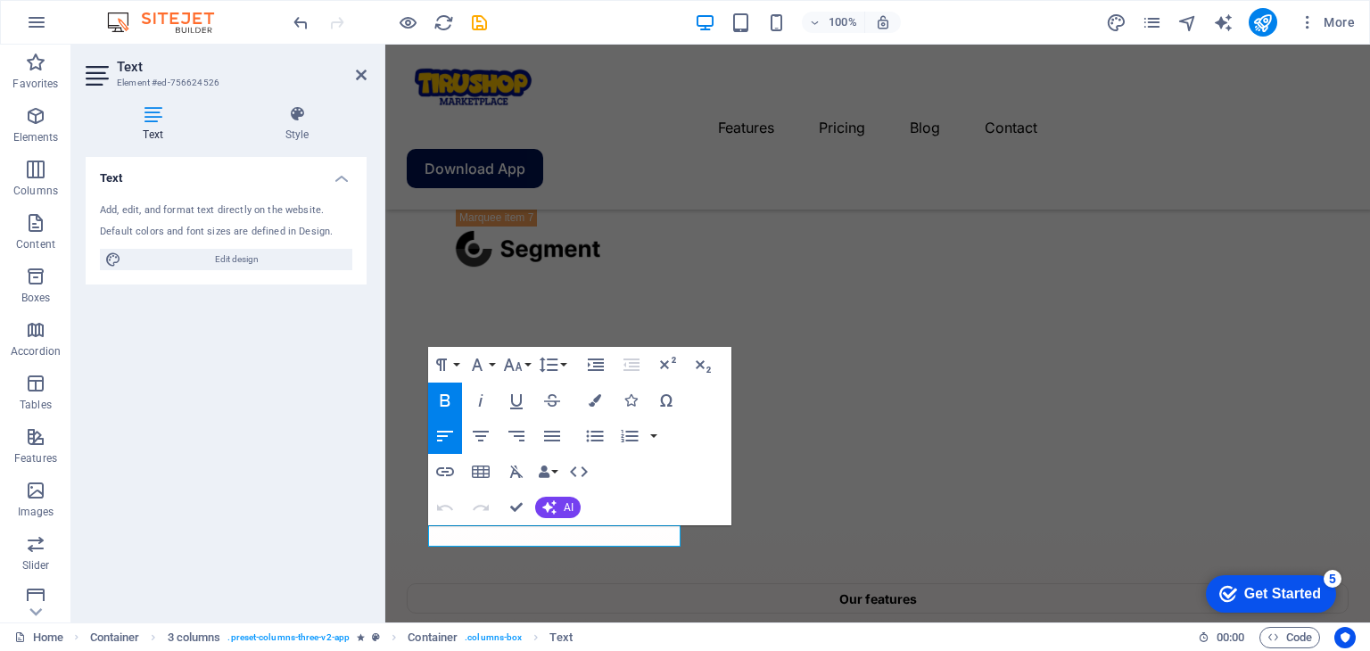
scroll to position [3835, 0]
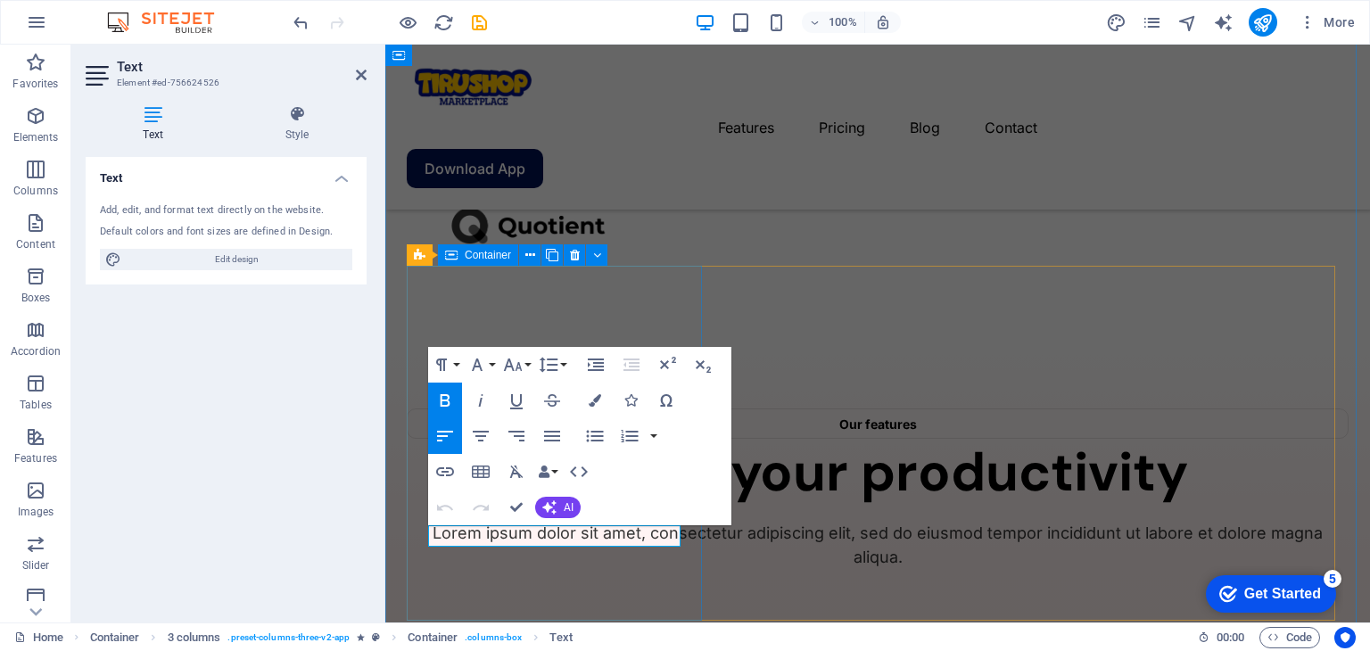
drag, startPoint x: 557, startPoint y: 536, endPoint x: 409, endPoint y: 544, distance: 148.3
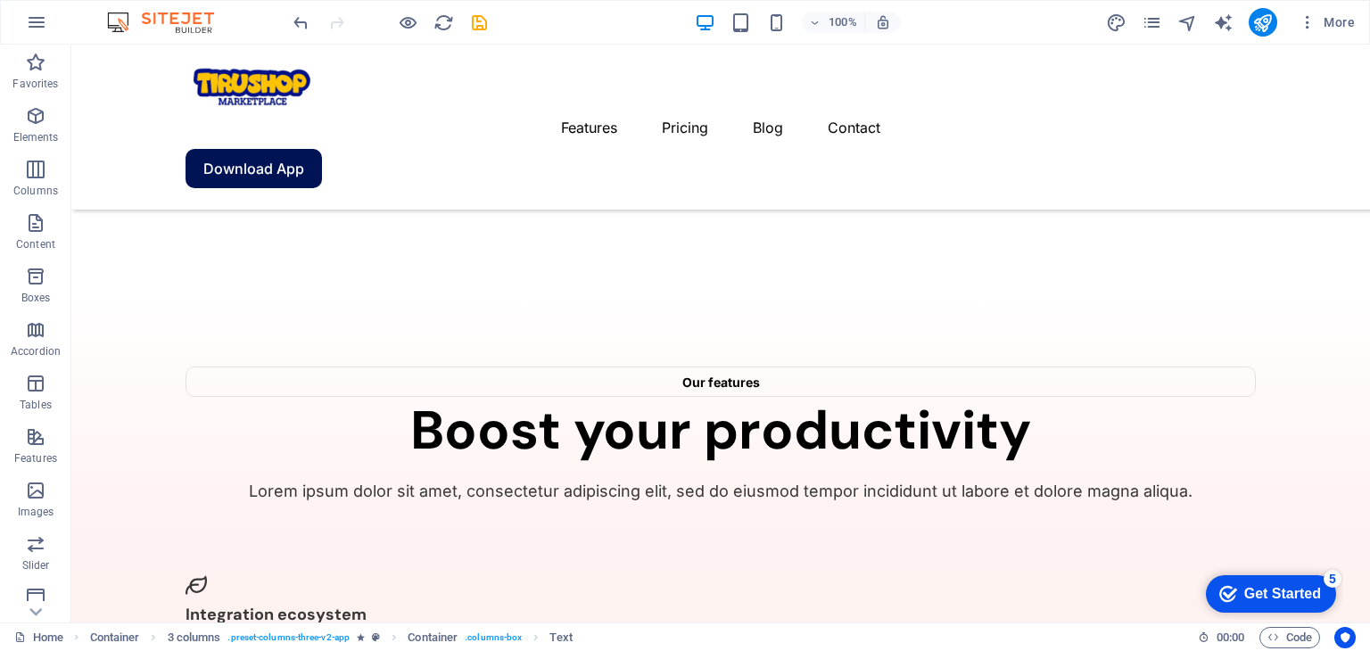
scroll to position [4381, 0]
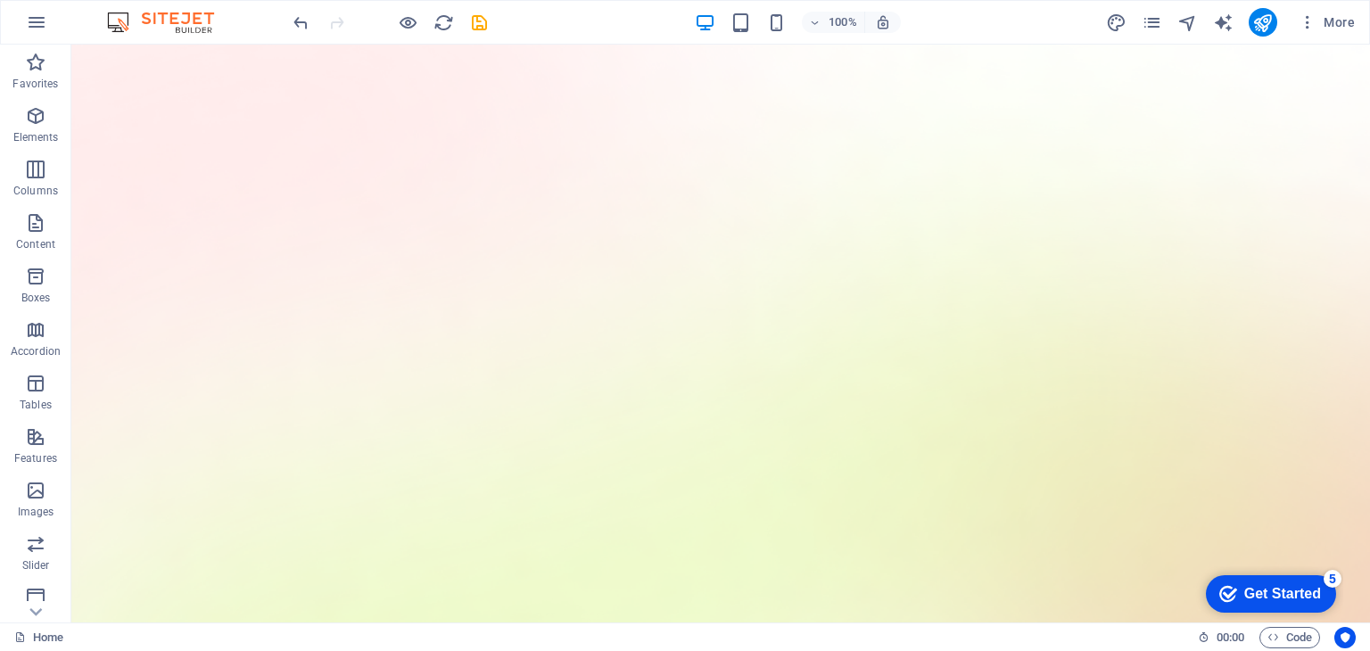
scroll to position [0, 0]
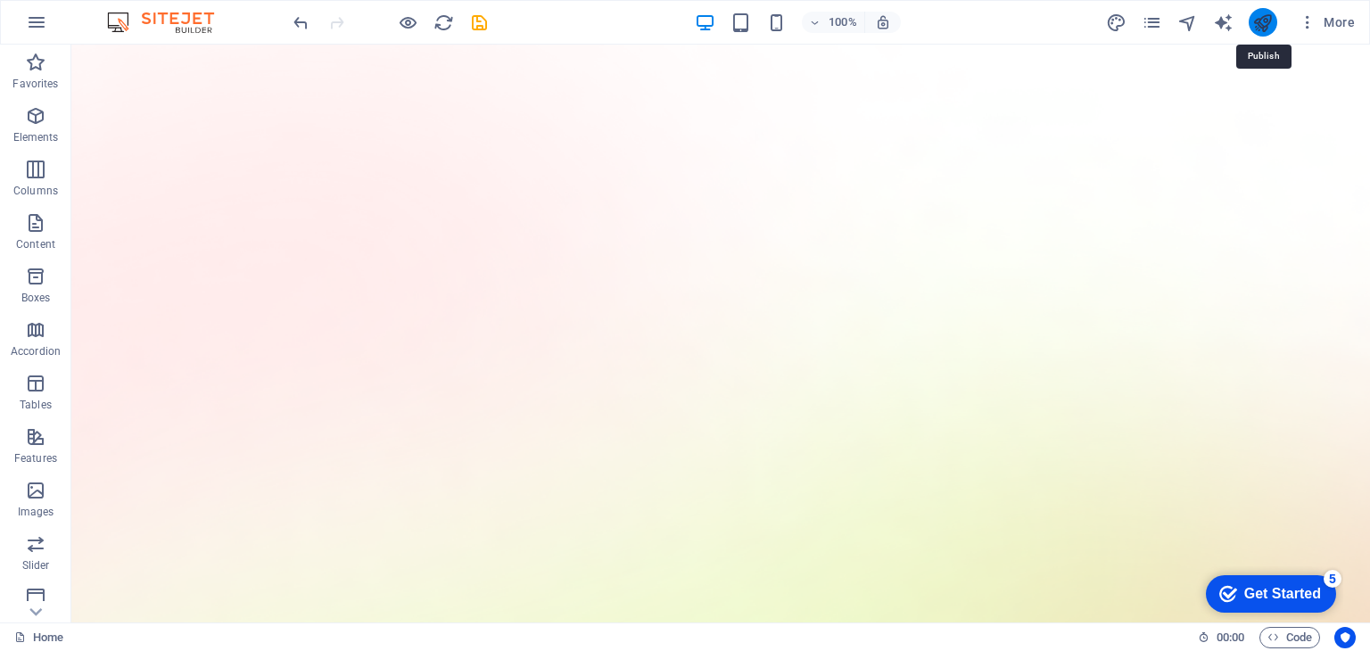
click at [1258, 24] on icon "publish" at bounding box center [1262, 22] width 21 height 21
